Goal: Navigation & Orientation: Go to known website

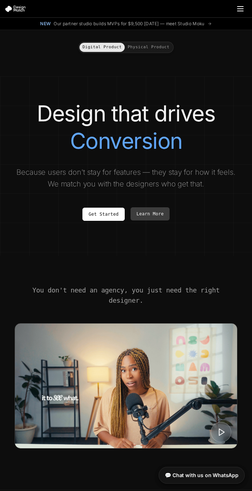
click at [150, 214] on span "Learn More" at bounding box center [150, 213] width 27 height 7
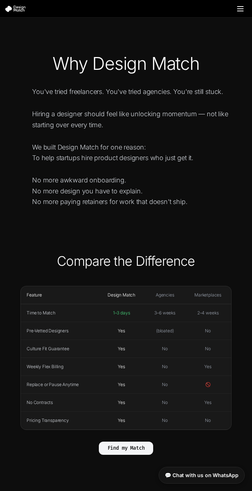
click at [126, 447] on span "Find my Match" at bounding box center [126, 447] width 37 height 7
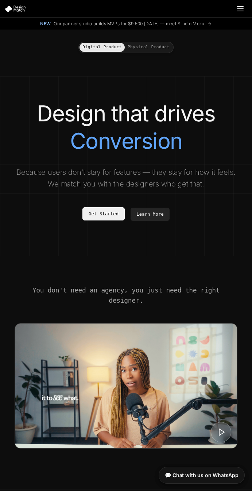
click at [104, 214] on span "Get Started" at bounding box center [104, 213] width 30 height 7
